Goal: Task Accomplishment & Management: Use online tool/utility

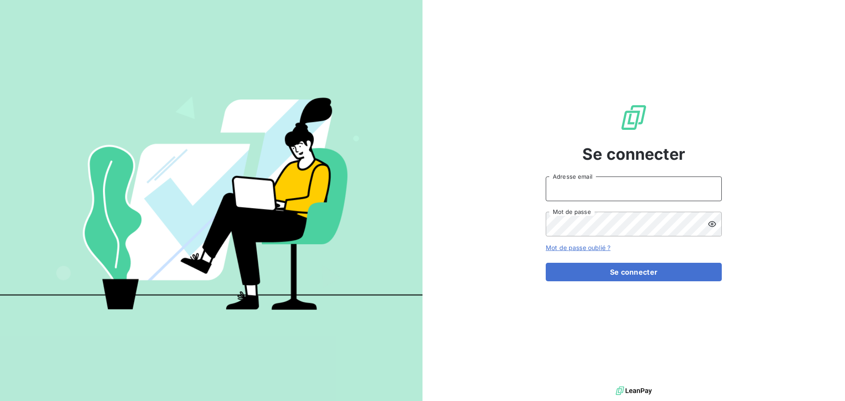
click at [590, 188] on input "Adresse email" at bounding box center [634, 189] width 176 height 25
type input "[PERSON_NAME][EMAIL_ADDRESS][DOMAIN_NAME]"
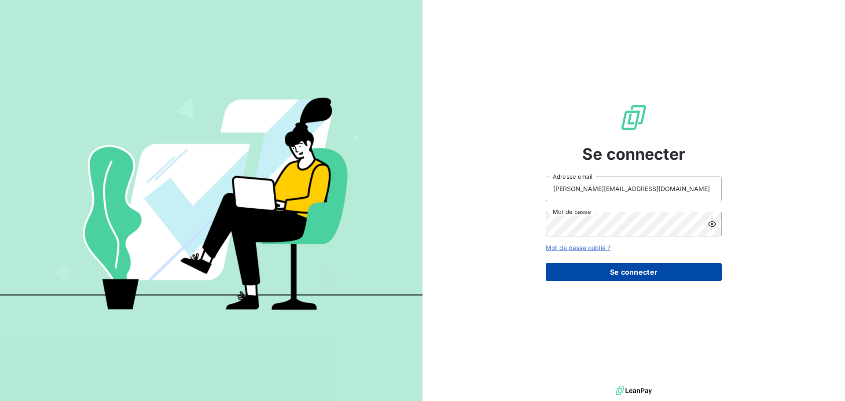
click at [630, 269] on button "Se connecter" at bounding box center [634, 272] width 176 height 18
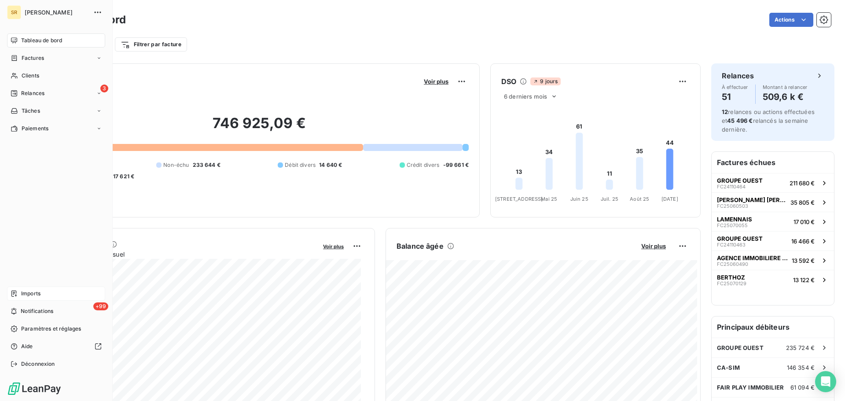
click at [28, 291] on span "Imports" at bounding box center [30, 294] width 19 height 8
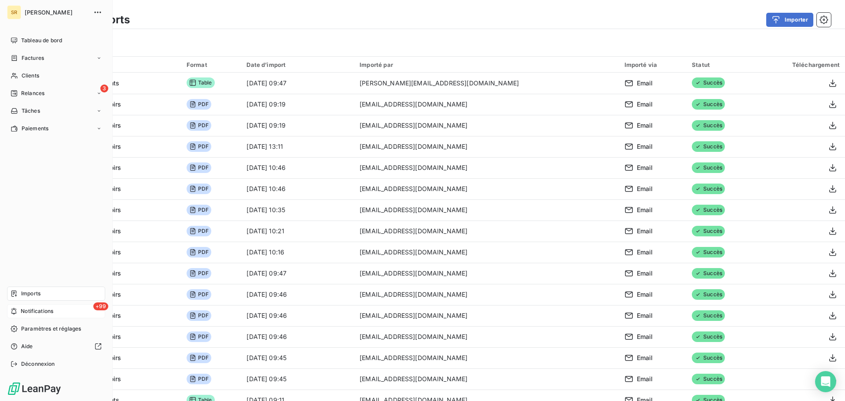
click at [31, 314] on span "Notifications" at bounding box center [37, 311] width 33 height 8
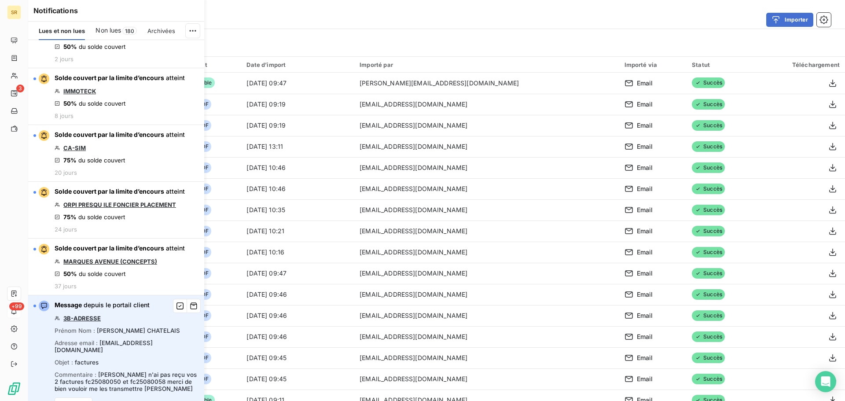
scroll to position [44, 0]
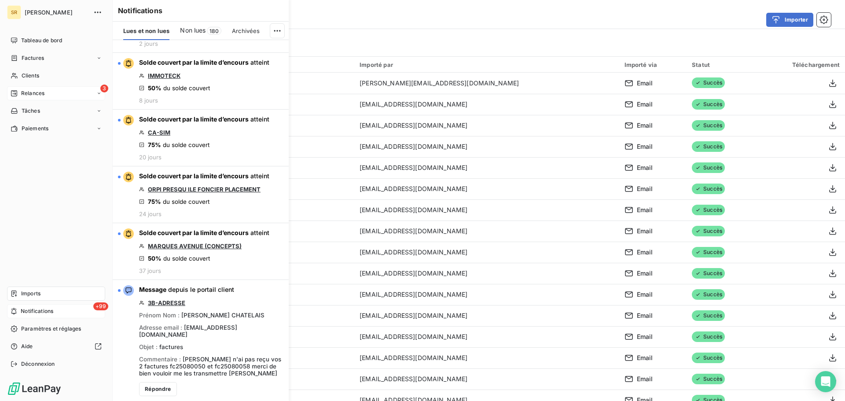
click at [53, 96] on div "3 Relances" at bounding box center [56, 93] width 98 height 14
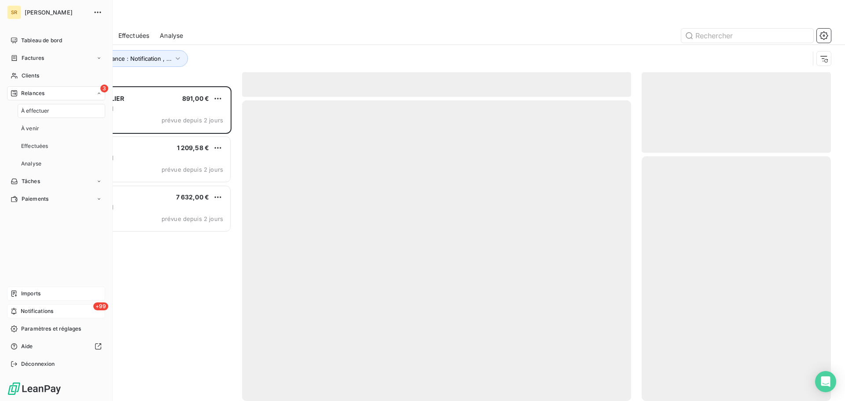
scroll to position [308, 183]
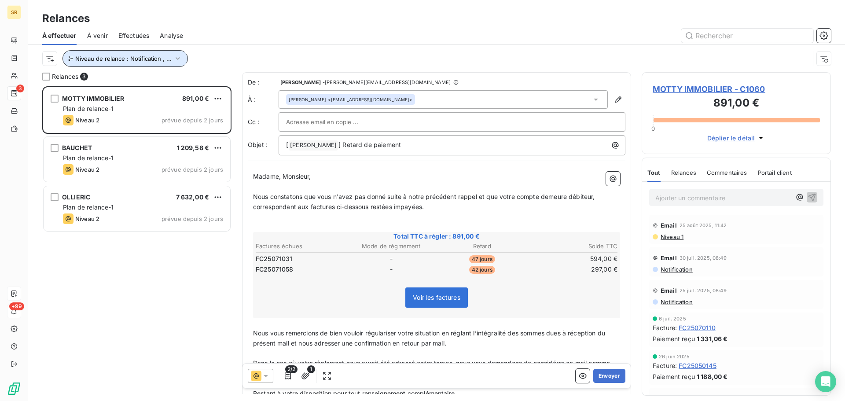
click at [177, 58] on icon "button" at bounding box center [178, 58] width 4 height 3
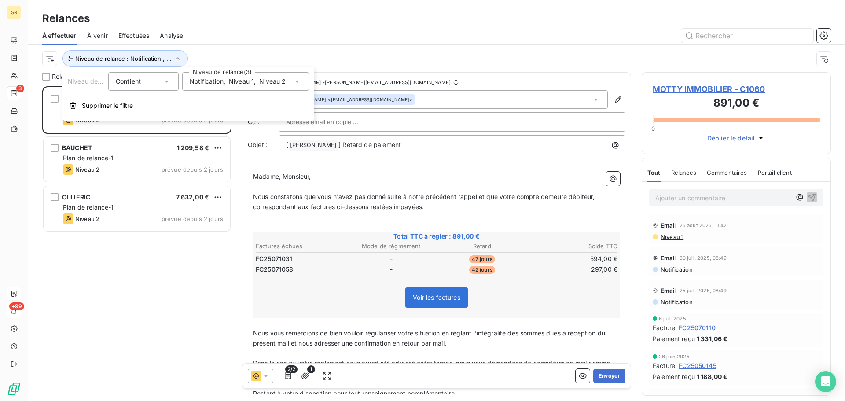
click at [298, 81] on icon at bounding box center [297, 82] width 4 height 2
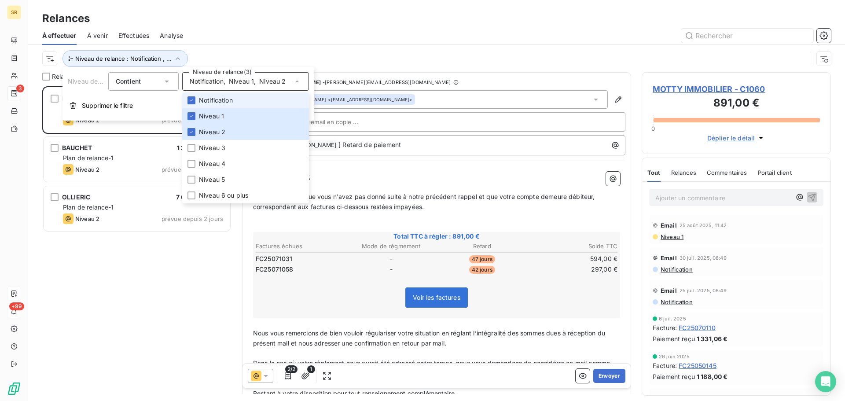
click at [298, 81] on icon at bounding box center [297, 81] width 9 height 9
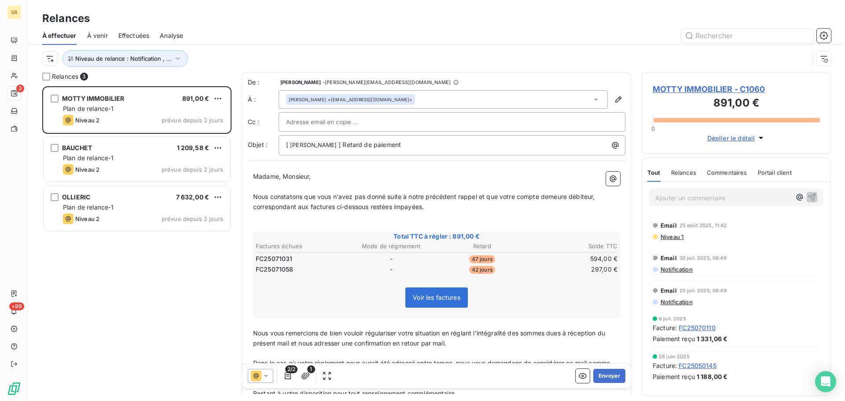
click at [332, 26] on div "À effectuer À venir Effectuées Analyse" at bounding box center [436, 35] width 817 height 18
click at [177, 57] on icon "button" at bounding box center [177, 58] width 9 height 9
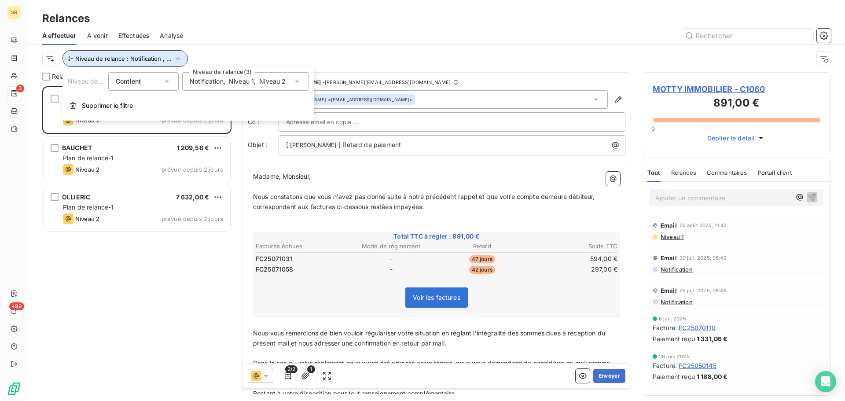
click at [177, 57] on icon "button" at bounding box center [177, 58] width 9 height 9
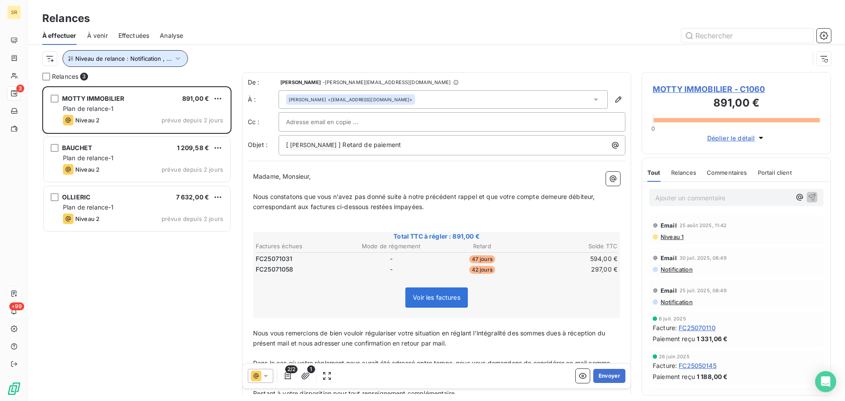
click at [177, 60] on icon "button" at bounding box center [177, 58] width 9 height 9
click at [176, 281] on div "MOTTY IMMOBILIER 891,00 € Plan de relance-1 Niveau 2 prévue depuis 2 jours BAUC…" at bounding box center [136, 243] width 189 height 315
click at [177, 59] on icon "button" at bounding box center [178, 58] width 4 height 3
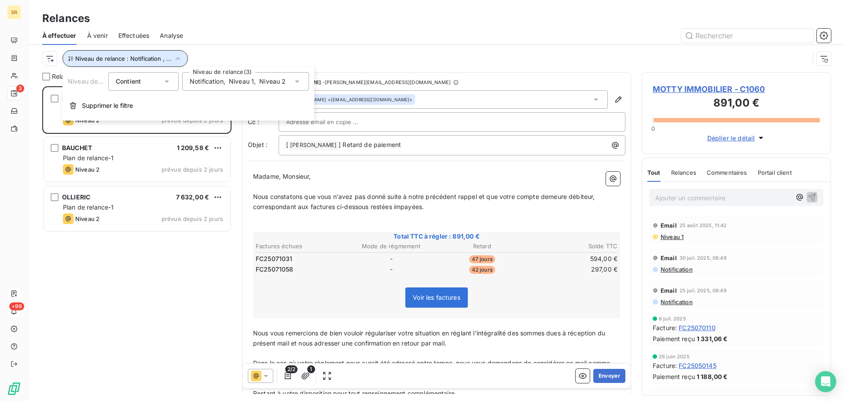
click at [177, 59] on icon "button" at bounding box center [177, 58] width 9 height 9
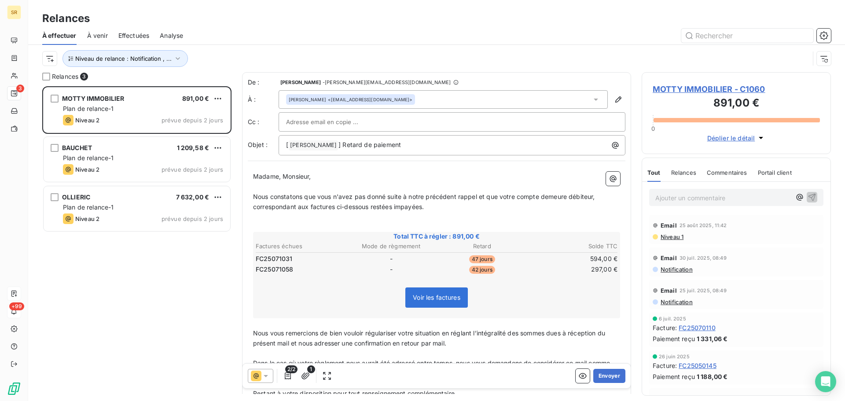
click at [706, 89] on span "MOTTY IMMOBILIER - C1060" at bounding box center [736, 89] width 167 height 12
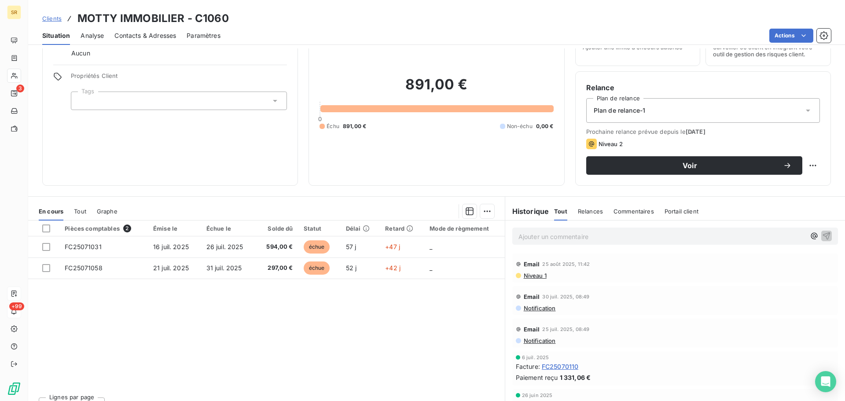
scroll to position [59, 0]
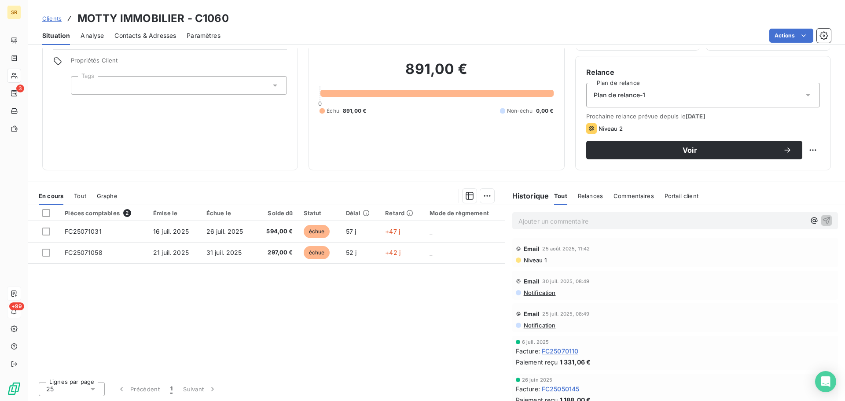
click at [539, 217] on p "Ajouter un commentaire ﻿" at bounding box center [662, 221] width 287 height 11
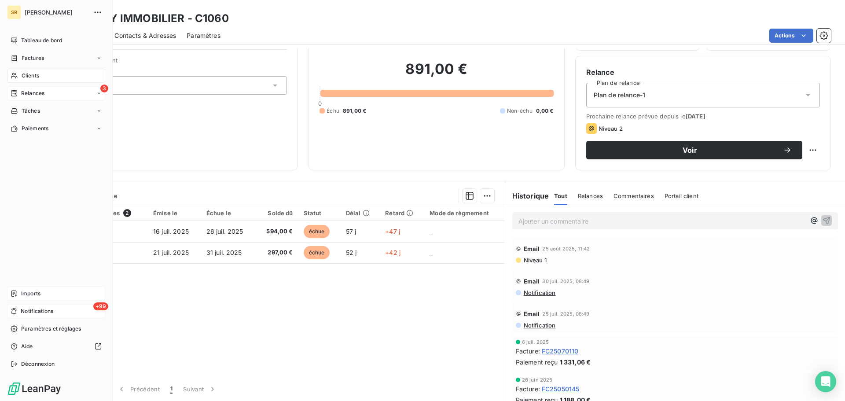
click at [29, 92] on span "Relances" at bounding box center [32, 93] width 23 height 8
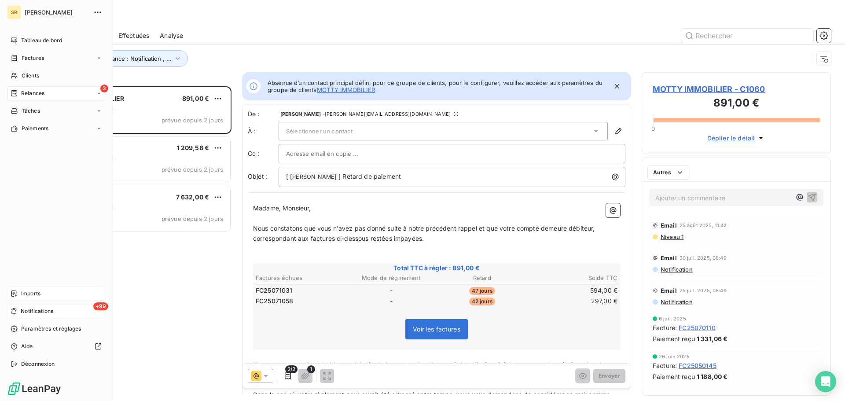
scroll to position [308, 183]
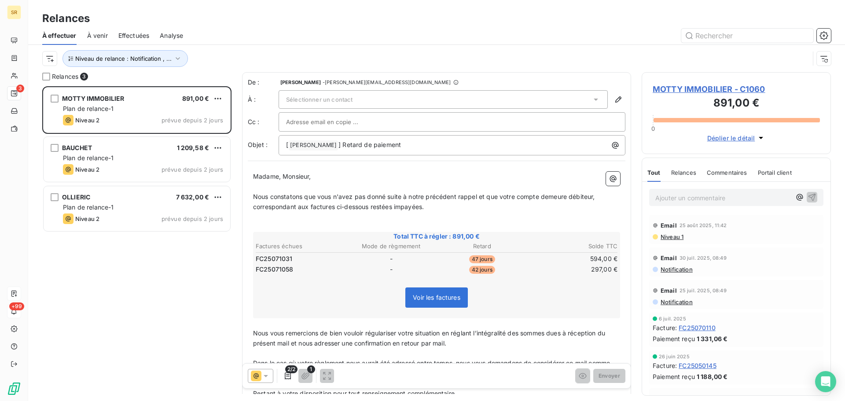
click at [325, 125] on input "text" at bounding box center [333, 121] width 95 height 13
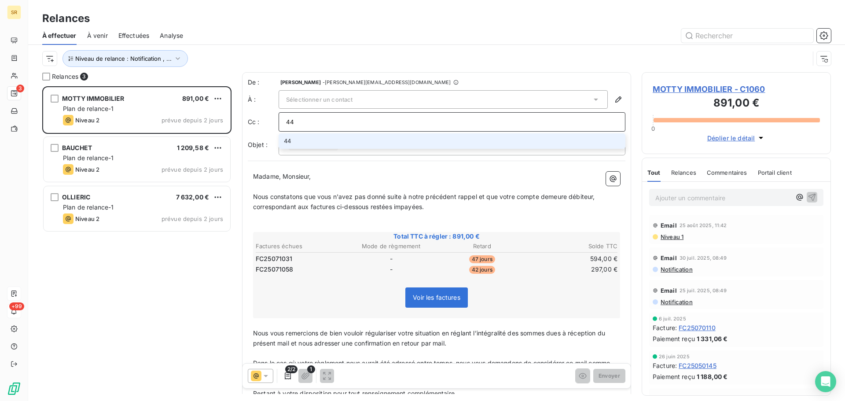
type input "4"
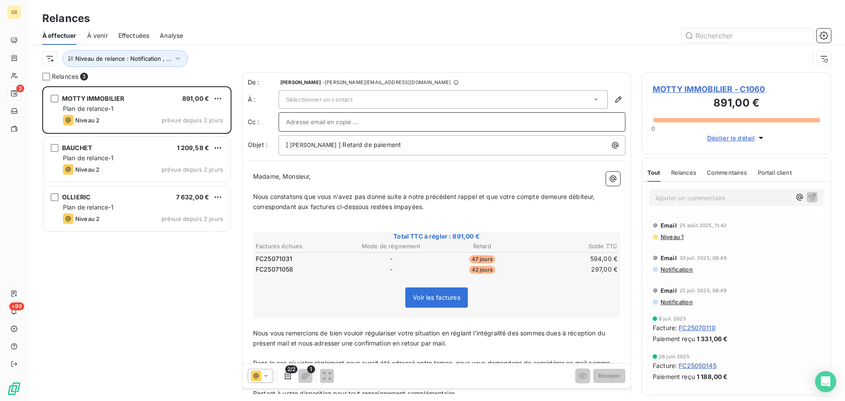
click at [401, 100] on div "Sélectionner un contact" at bounding box center [443, 99] width 329 height 18
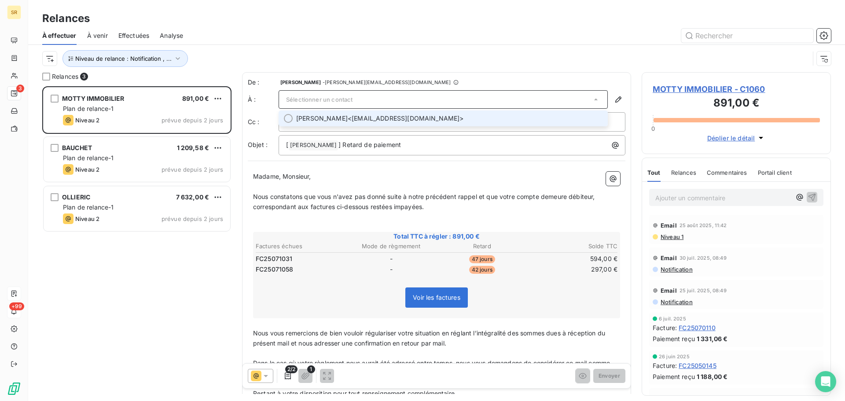
click at [378, 118] on span "[PERSON_NAME] <[PERSON_NAME][EMAIL_ADDRESS][DOMAIN_NAME]>" at bounding box center [449, 118] width 306 height 9
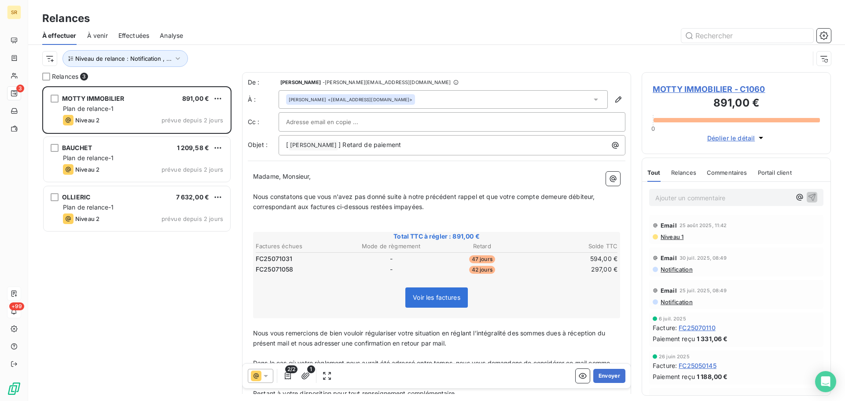
click at [679, 91] on span "MOTTY IMMOBILIER - C1060" at bounding box center [736, 89] width 167 height 12
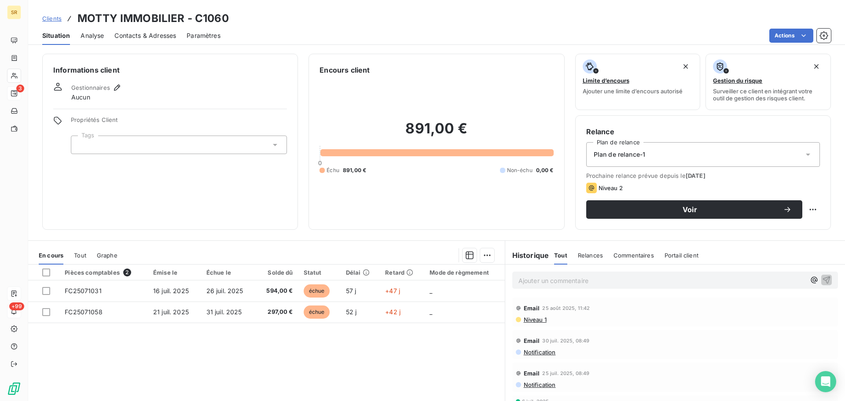
click at [150, 34] on span "Contacts & Adresses" at bounding box center [145, 35] width 62 height 9
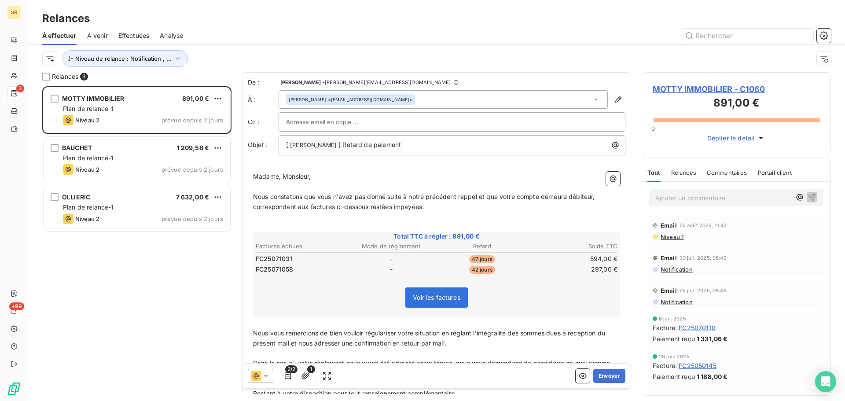
scroll to position [308, 183]
click at [317, 124] on input "text" at bounding box center [333, 121] width 95 height 13
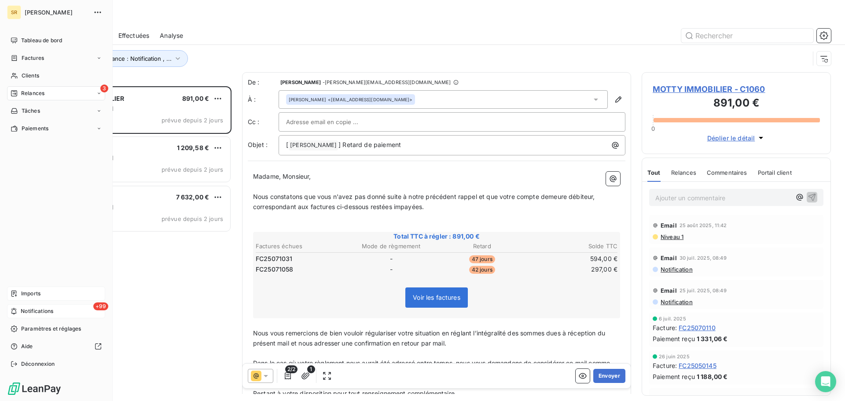
click at [29, 292] on span "Imports" at bounding box center [30, 294] width 19 height 8
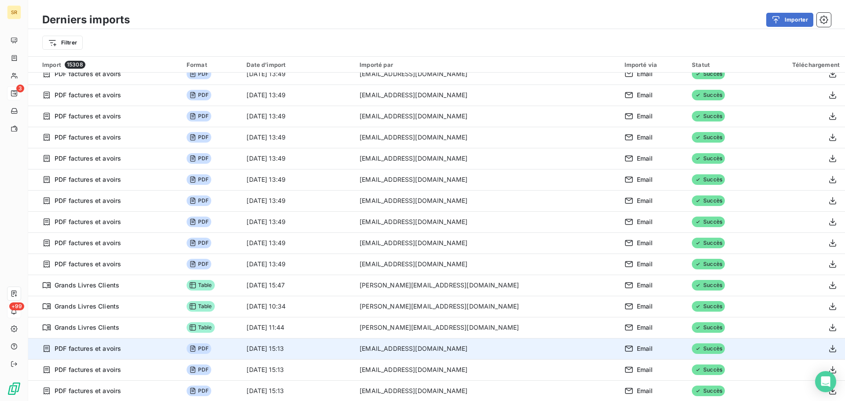
scroll to position [749, 0]
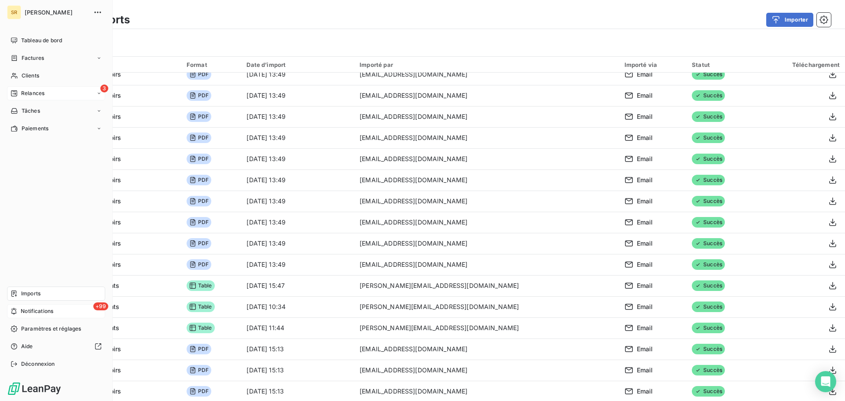
click at [41, 95] on span "Relances" at bounding box center [32, 93] width 23 height 8
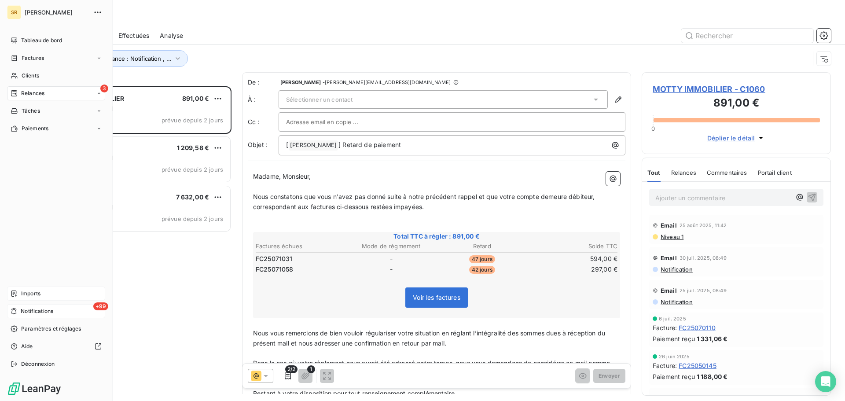
scroll to position [308, 183]
click at [30, 147] on span "Effectuées" at bounding box center [34, 146] width 27 height 8
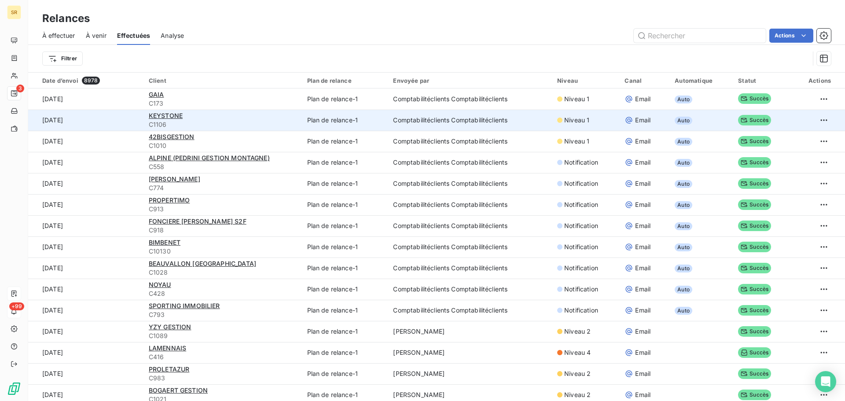
click at [66, 121] on td "[DATE]" at bounding box center [85, 120] width 115 height 21
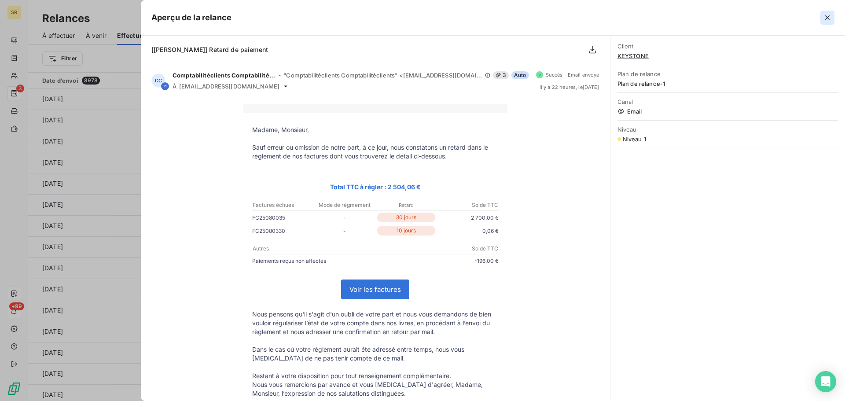
click at [828, 16] on icon "button" at bounding box center [827, 17] width 9 height 9
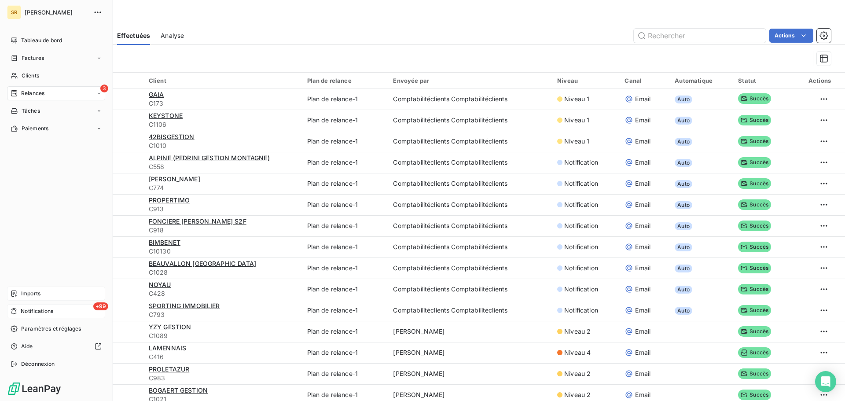
click at [41, 94] on span "Relances" at bounding box center [32, 93] width 23 height 8
click at [37, 107] on span "À effectuer" at bounding box center [35, 111] width 29 height 8
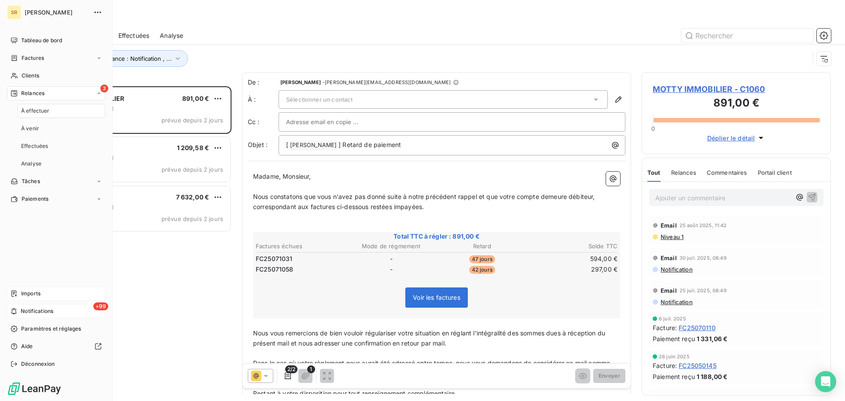
scroll to position [308, 183]
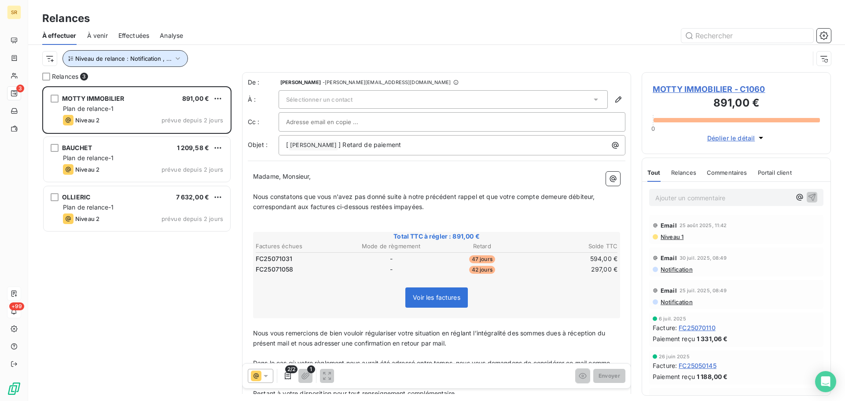
click at [175, 61] on icon "button" at bounding box center [177, 58] width 9 height 9
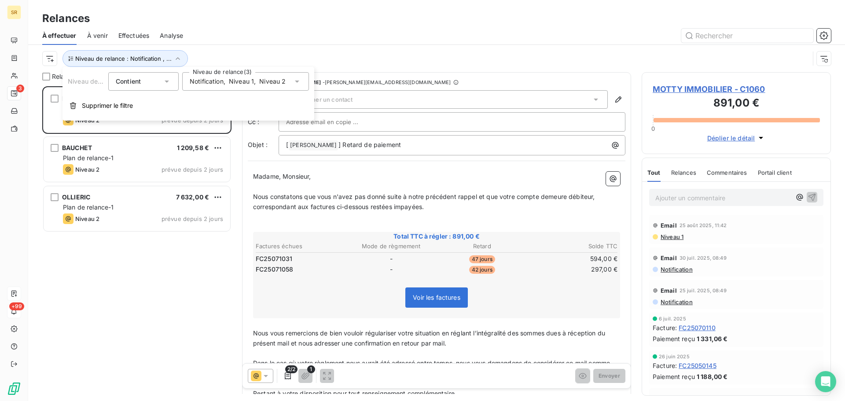
click at [298, 84] on icon at bounding box center [297, 81] width 9 height 9
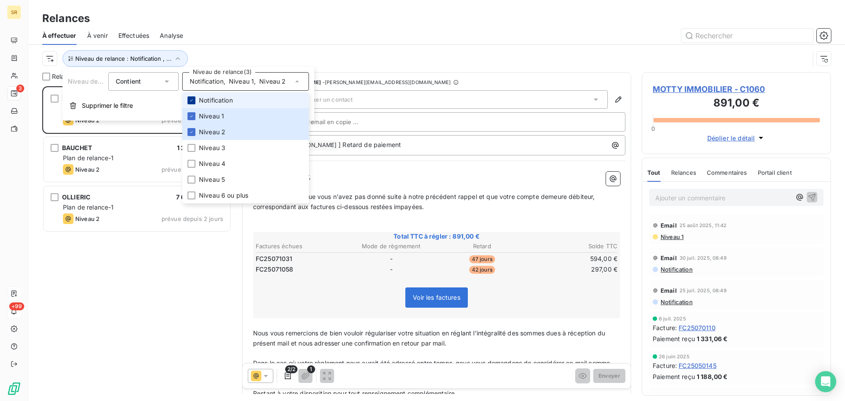
click at [192, 99] on icon at bounding box center [191, 100] width 5 height 5
click at [192, 118] on icon at bounding box center [191, 116] width 5 height 5
click at [343, 27] on div "À effectuer À venir Effectuées Analyse" at bounding box center [436, 35] width 817 height 18
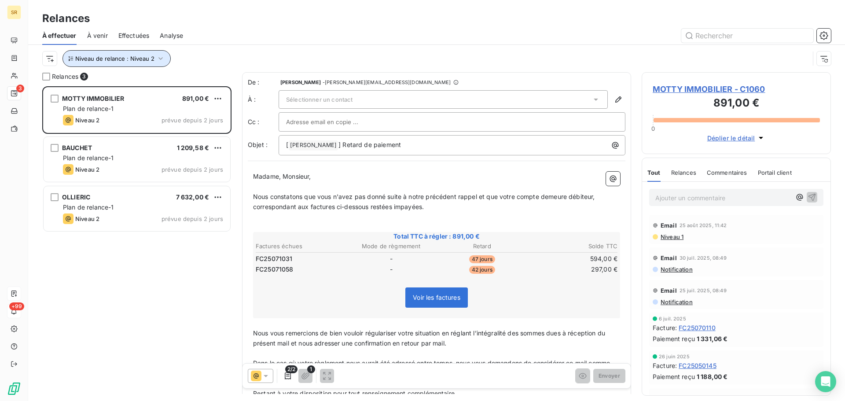
click at [160, 61] on icon "button" at bounding box center [160, 58] width 9 height 9
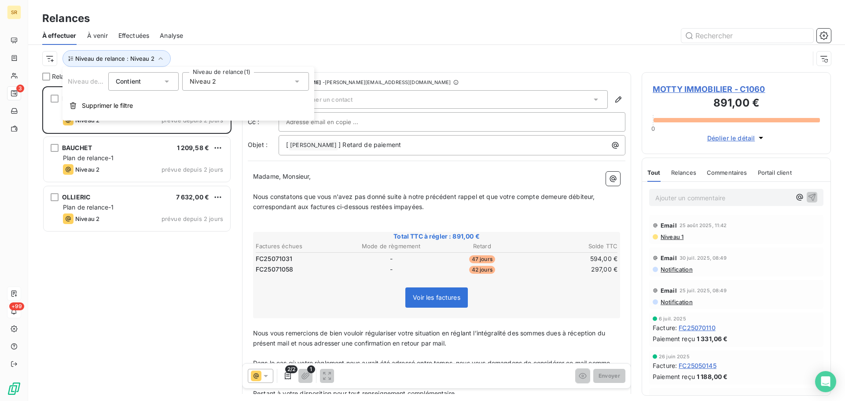
click at [299, 82] on icon at bounding box center [297, 81] width 9 height 9
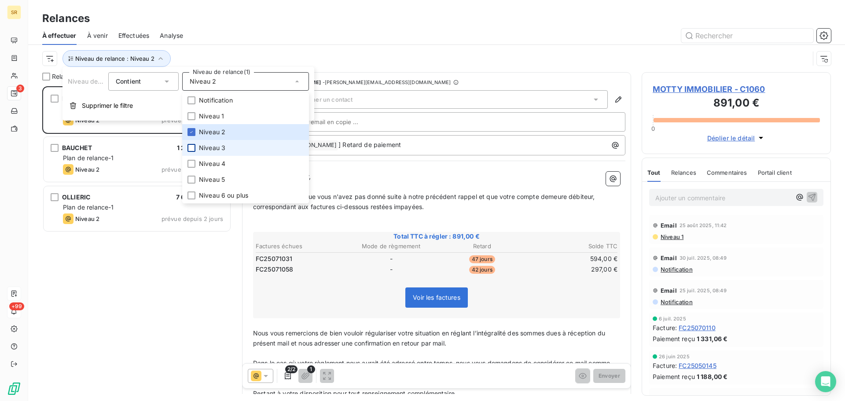
click at [193, 150] on div at bounding box center [192, 148] width 8 height 8
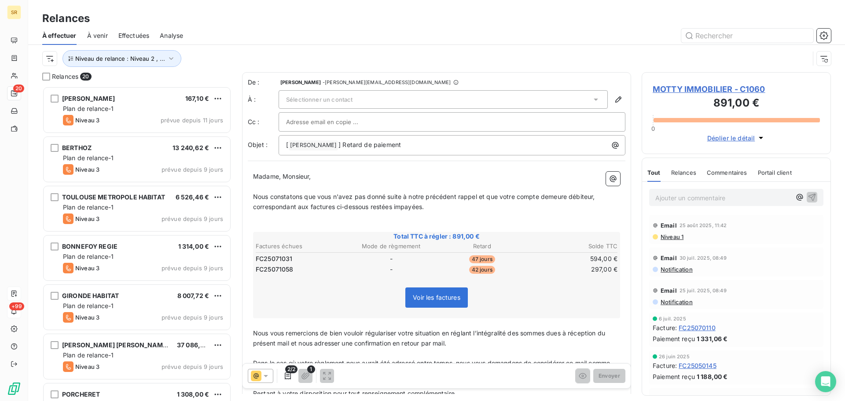
click at [383, 26] on div "Relances" at bounding box center [436, 19] width 817 height 16
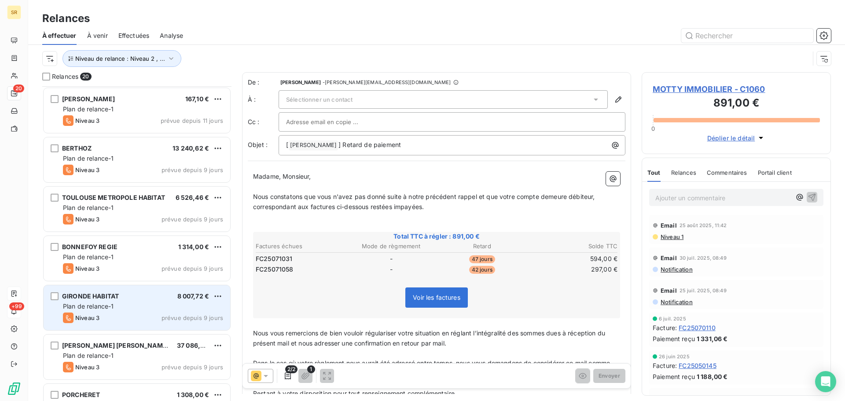
scroll to position [44, 0]
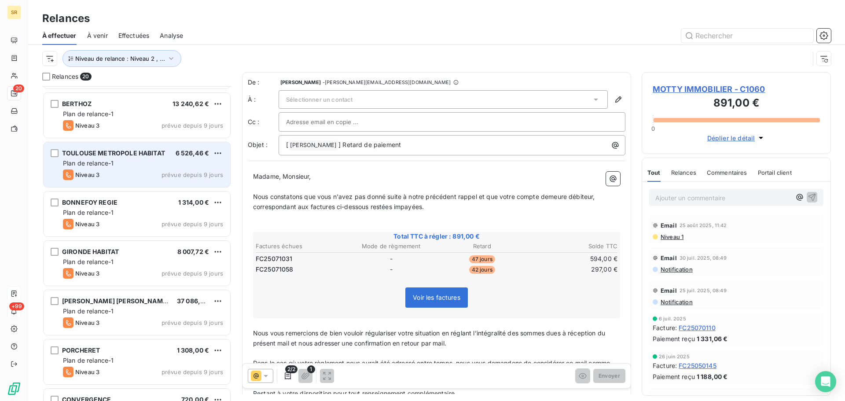
click at [124, 168] on div "TOULOUSE METROPOLE HABITAT 6 526,46 € Plan de relance-1 Niveau 3 prévue depuis …" at bounding box center [137, 164] width 187 height 45
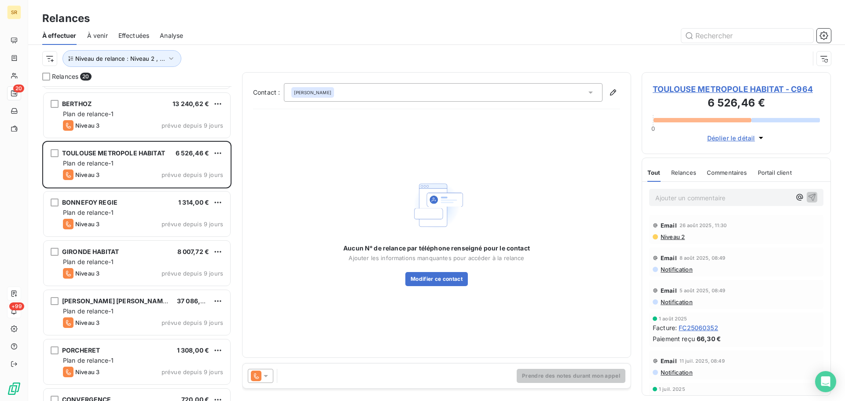
click at [267, 378] on icon at bounding box center [266, 376] width 9 height 9
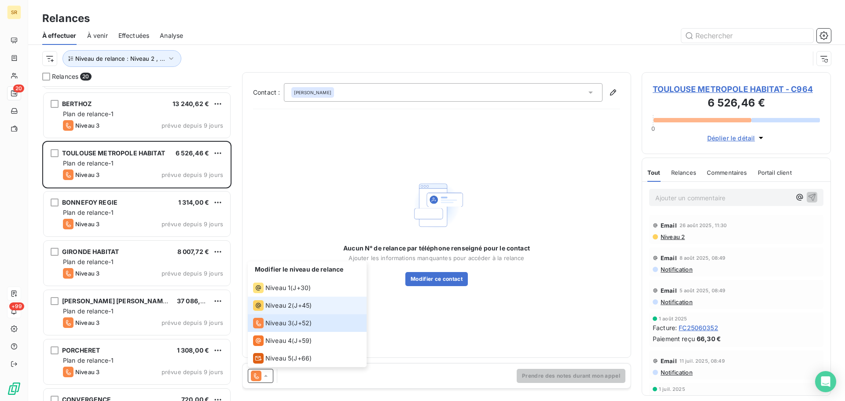
click at [287, 306] on span "Niveau 2" at bounding box center [279, 305] width 26 height 9
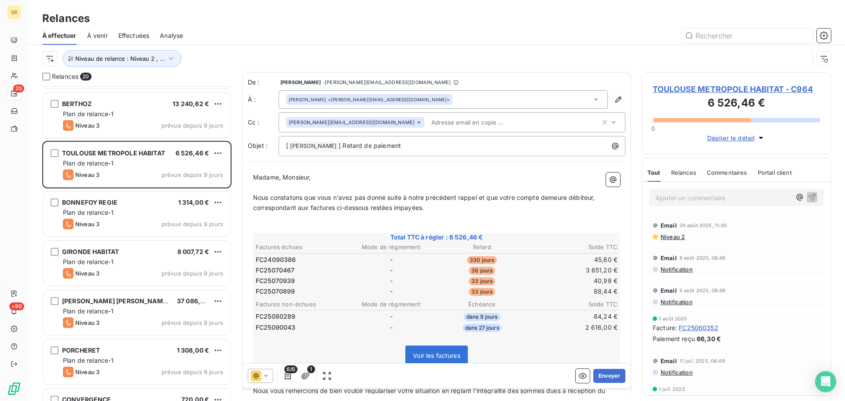
click at [589, 281] on td "40,98 €" at bounding box center [573, 281] width 90 height 10
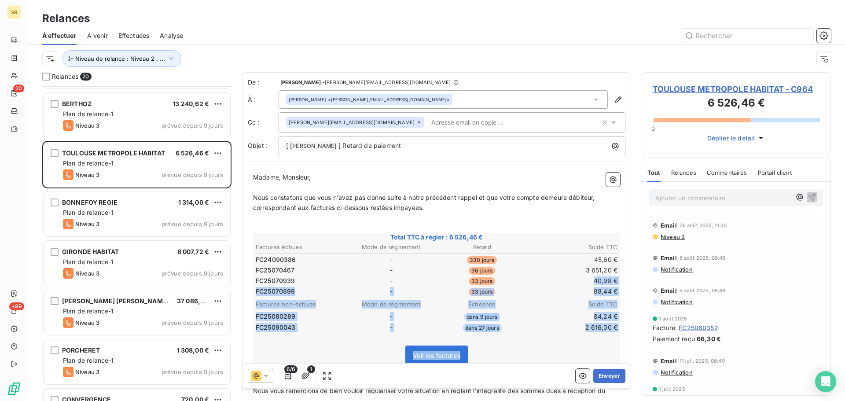
drag, startPoint x: 589, startPoint y: 282, endPoint x: 617, endPoint y: 283, distance: 28.2
click at [617, 283] on div "Madame, Monsieur, ﻿ Nous constatons que vous n'avez pas donné suite à notre pré…" at bounding box center [437, 329] width 378 height 324
click at [601, 282] on td "40,98 €" at bounding box center [573, 281] width 90 height 10
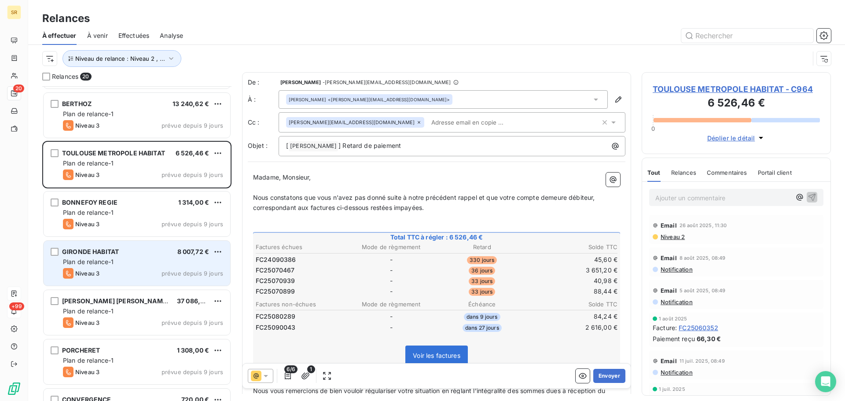
click at [115, 269] on div "Niveau 3 prévue depuis 9 jours" at bounding box center [143, 273] width 160 height 11
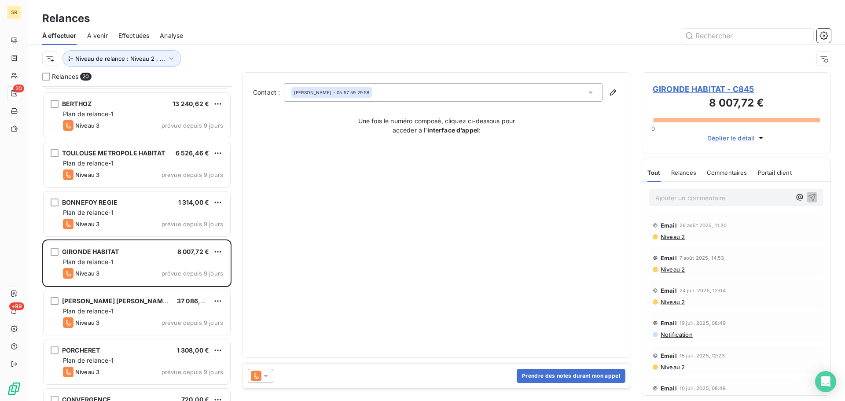
click at [265, 376] on icon at bounding box center [266, 376] width 4 height 2
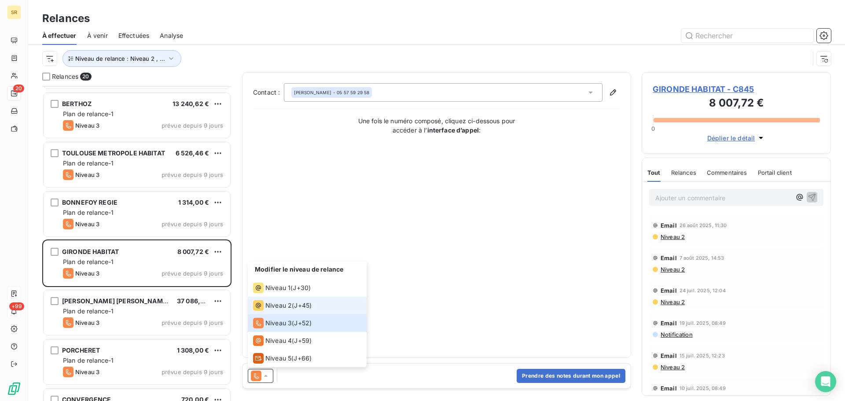
click at [276, 307] on span "Niveau 2" at bounding box center [279, 305] width 26 height 9
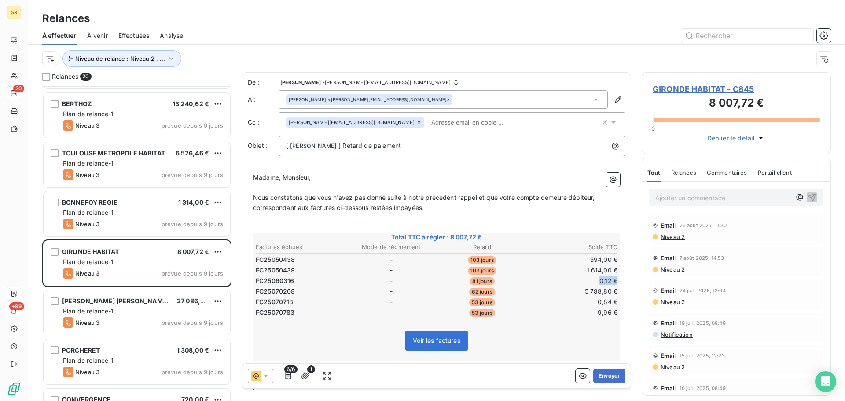
drag, startPoint x: 594, startPoint y: 280, endPoint x: 611, endPoint y: 279, distance: 17.2
click at [611, 279] on td "0,12 €" at bounding box center [573, 281] width 90 height 10
drag, startPoint x: 579, startPoint y: 290, endPoint x: 595, endPoint y: 290, distance: 15.9
click at [595, 290] on td "5 788,80 €" at bounding box center [573, 292] width 90 height 10
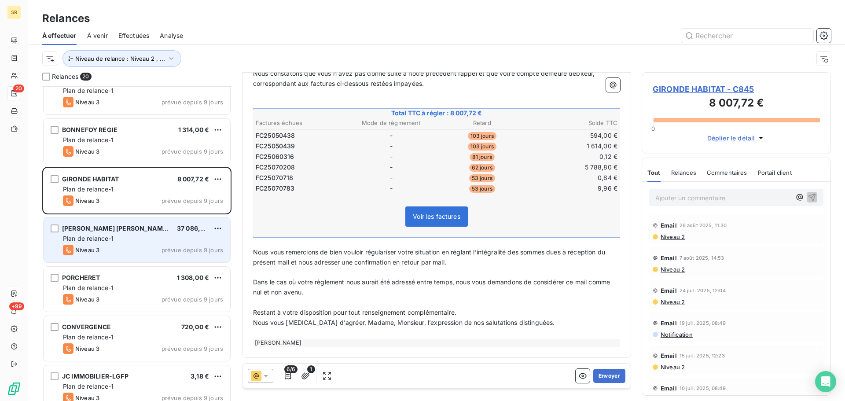
scroll to position [133, 0]
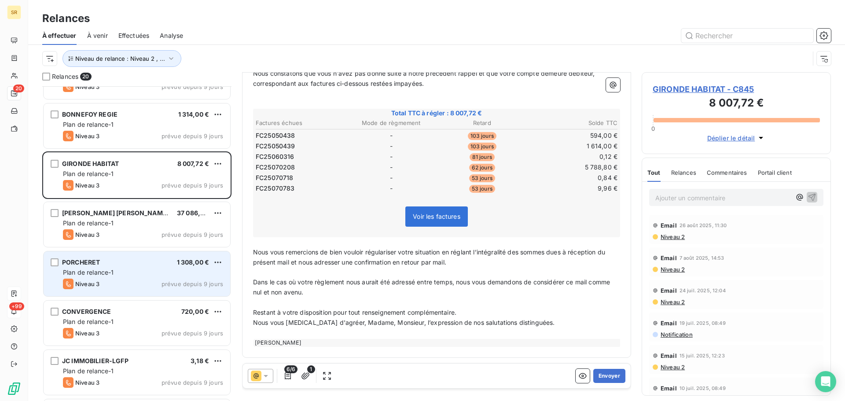
click at [122, 282] on div "Niveau 3 prévue depuis 9 jours" at bounding box center [143, 284] width 160 height 11
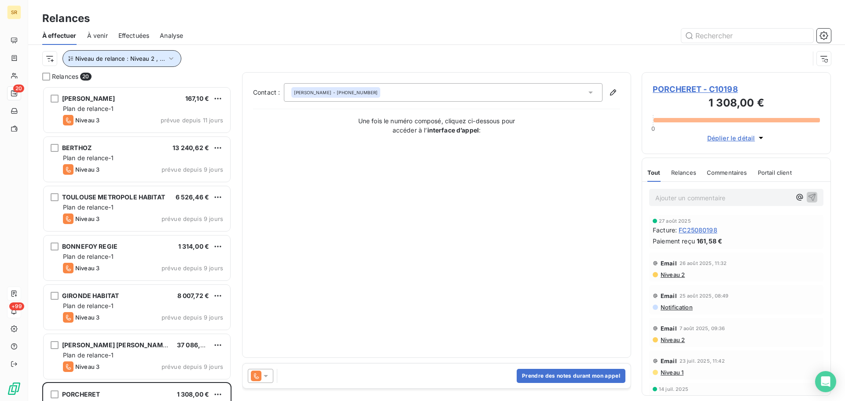
click at [170, 57] on icon "button" at bounding box center [171, 58] width 9 height 9
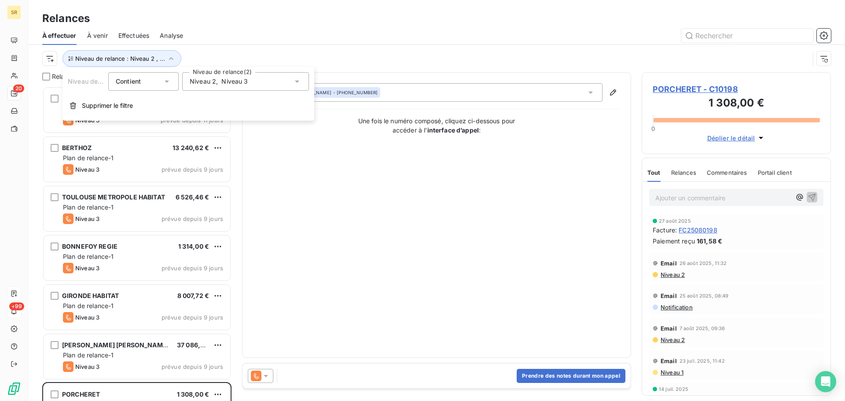
click at [297, 82] on icon at bounding box center [297, 82] width 4 height 2
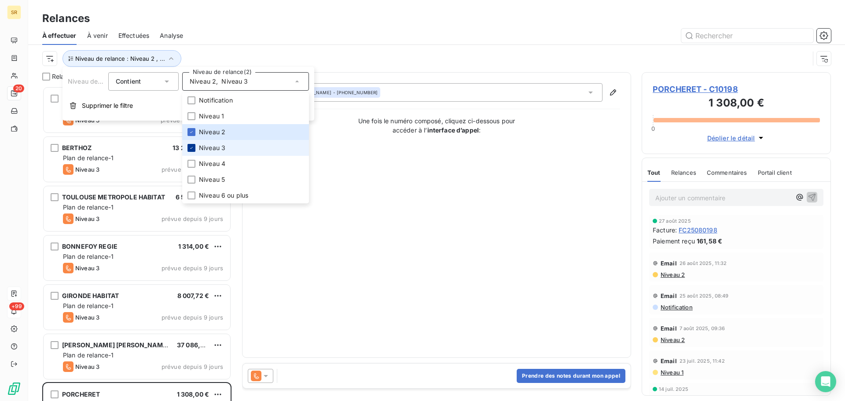
click at [193, 148] on icon at bounding box center [191, 147] width 5 height 5
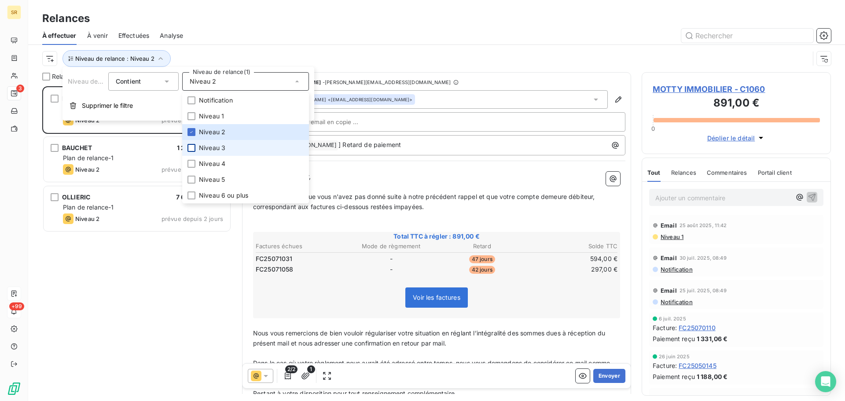
click at [117, 284] on div "MOTTY IMMOBILIER 891,00 € Plan de relance-1 Niveau 2 prévue depuis 2 jours BAUC…" at bounding box center [136, 243] width 189 height 315
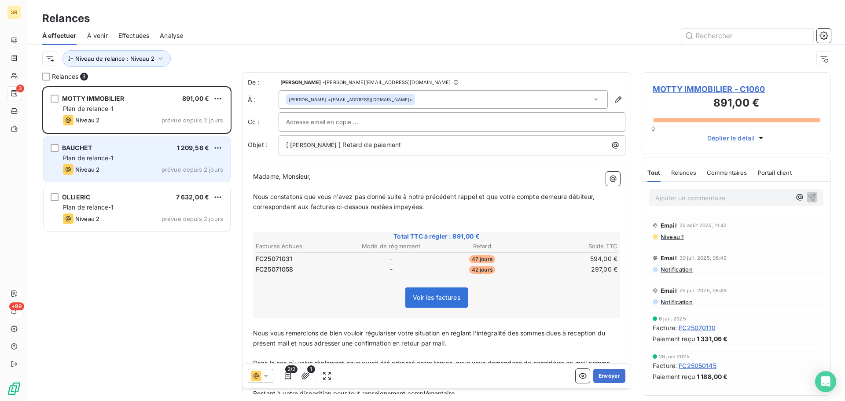
click at [117, 166] on div "Niveau 2 prévue depuis 2 jours" at bounding box center [143, 169] width 160 height 11
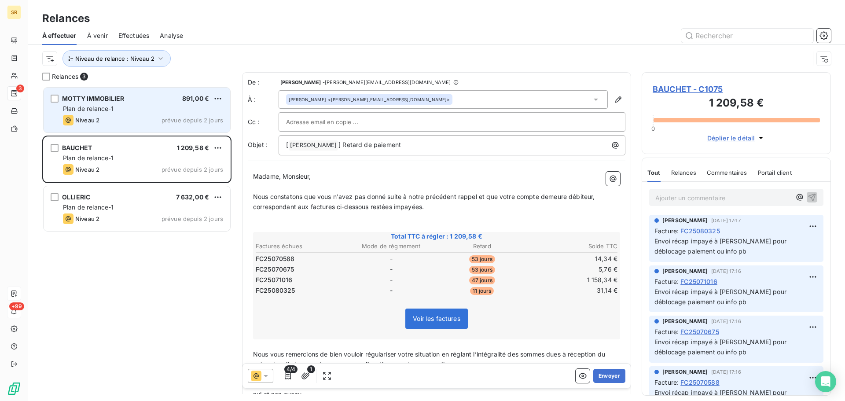
click at [113, 106] on span "Plan de relance-1" at bounding box center [88, 108] width 51 height 7
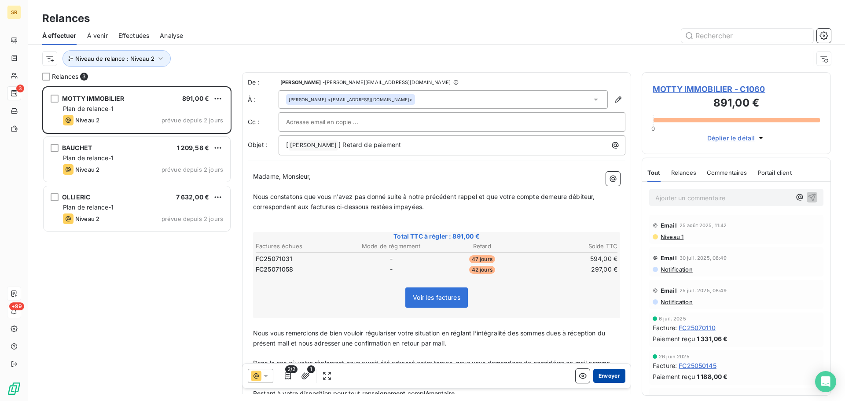
click at [608, 375] on button "Envoyer" at bounding box center [610, 376] width 32 height 14
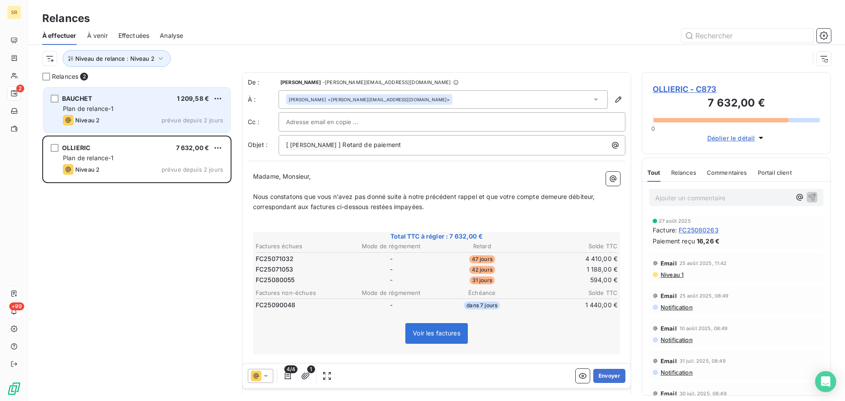
click at [113, 113] on div "BAUCHET 1 209,58 € Plan de relance-1 Niveau 2 prévue depuis 2 jours" at bounding box center [137, 110] width 187 height 45
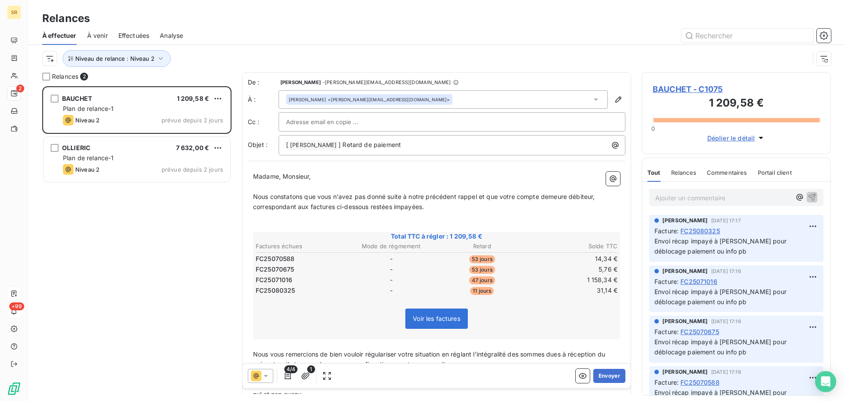
click at [307, 123] on input "text" at bounding box center [333, 121] width 95 height 13
click at [606, 377] on button "Envoyer" at bounding box center [610, 376] width 32 height 14
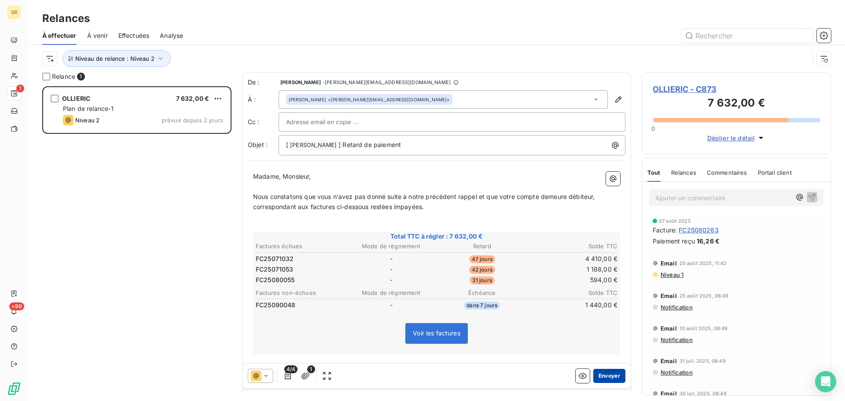
click at [606, 378] on button "Envoyer" at bounding box center [610, 376] width 32 height 14
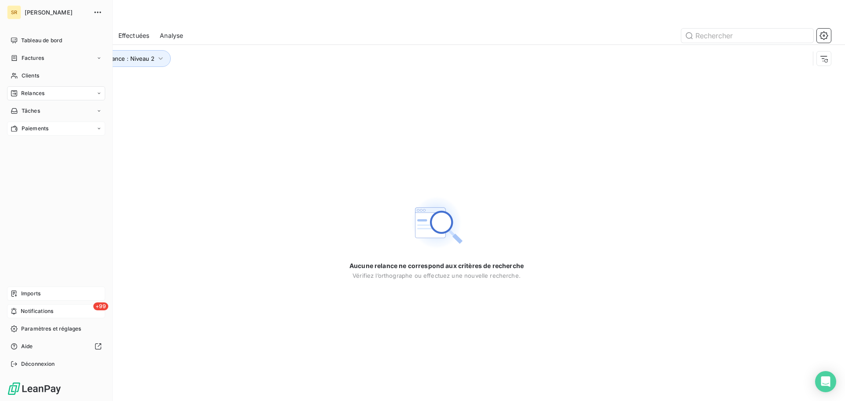
click at [98, 130] on icon at bounding box center [98, 128] width 5 height 5
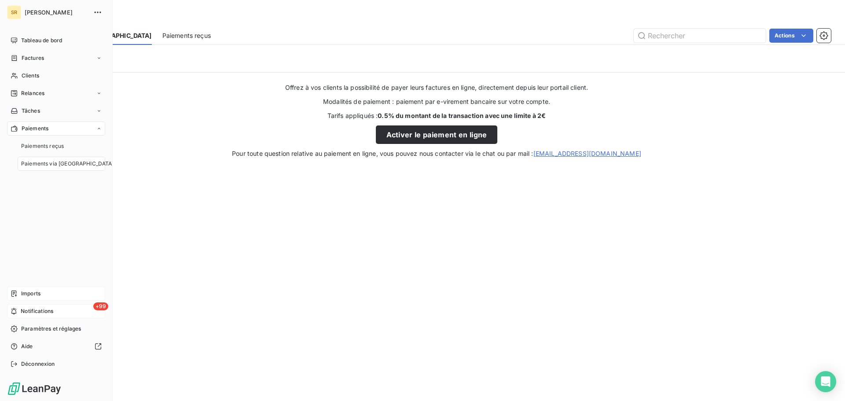
click at [98, 130] on icon at bounding box center [98, 128] width 5 height 5
